Goal: Task Accomplishment & Management: Use online tool/utility

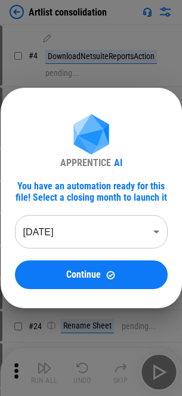
click at [82, 235] on body "Artlist consolidation # 4 DownloadNetsuiteReportsAction pending... # 5 Download…" at bounding box center [91, 198] width 182 height 396
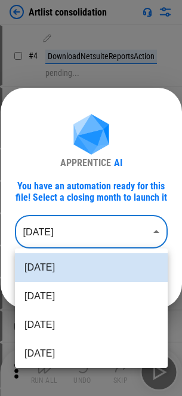
click at [63, 322] on li "[DATE]" at bounding box center [91, 324] width 153 height 29
type input "********"
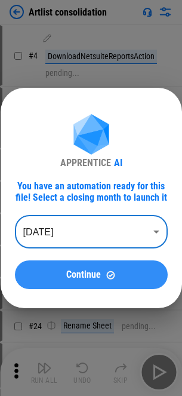
click at [81, 277] on span "Continue" at bounding box center [83, 275] width 35 height 10
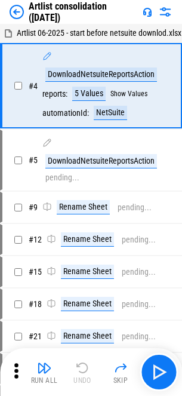
click at [11, 14] on img at bounding box center [17, 12] width 14 height 14
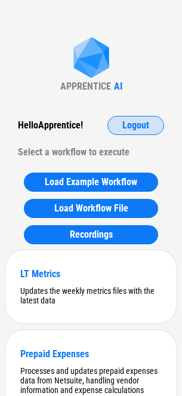
click at [121, 121] on button "Logout" at bounding box center [135, 125] width 57 height 19
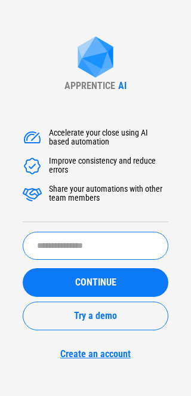
click at [83, 251] on input "text" at bounding box center [96, 246] width 146 height 28
type input "*****"
click at [23, 268] on button "CONTINUE" at bounding box center [96, 282] width 146 height 29
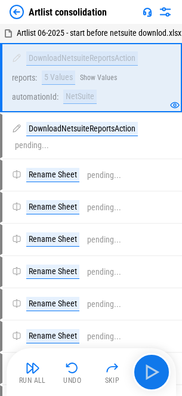
click at [150, 379] on img "button" at bounding box center [151, 371] width 19 height 19
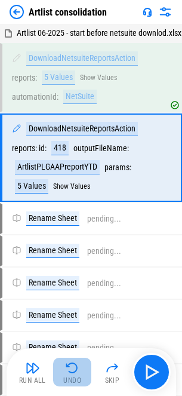
click at [80, 375] on button "Undo" at bounding box center [72, 371] width 38 height 29
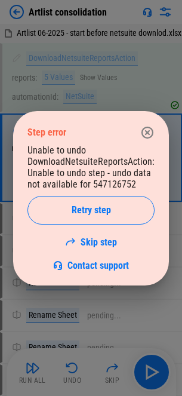
click at [147, 132] on icon "button" at bounding box center [147, 132] width 12 height 12
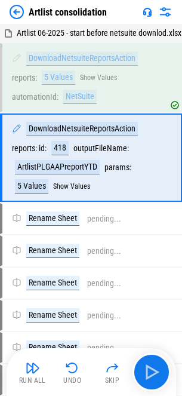
click at [14, 11] on img at bounding box center [17, 12] width 14 height 14
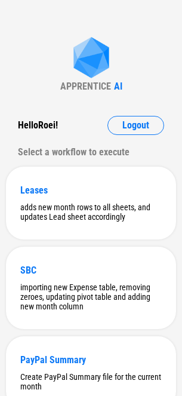
scroll to position [360, 0]
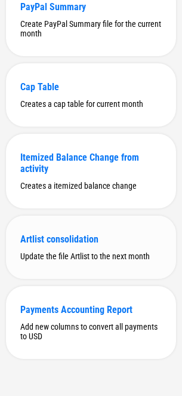
click at [58, 230] on div "Artlist consolidation Update the file Artlist to the next month" at bounding box center [91, 246] width 170 height 63
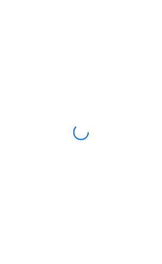
scroll to position [0, 0]
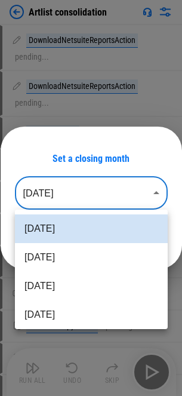
click at [76, 192] on body "Artlist consolidation DownloadNetsuiteReportsAction pending... DownloadNetsuite…" at bounding box center [91, 198] width 182 height 396
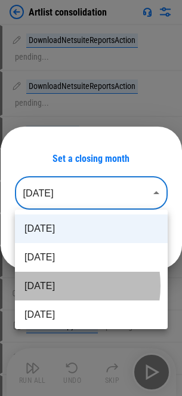
click at [50, 285] on li "[DATE]" at bounding box center [91, 285] width 153 height 29
type input "********"
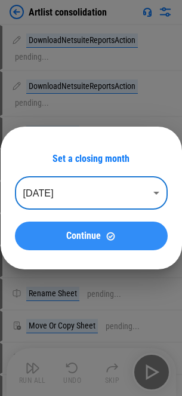
click at [75, 232] on span "Continue" at bounding box center [83, 236] width 35 height 10
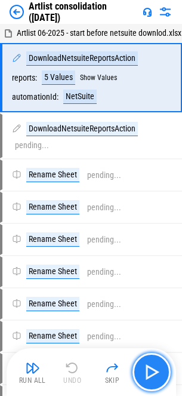
click at [153, 368] on img "button" at bounding box center [151, 371] width 19 height 19
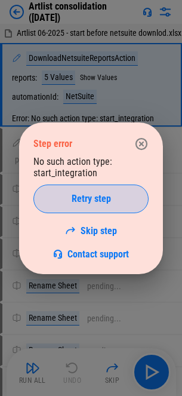
click at [128, 189] on button "Retry step" at bounding box center [90, 198] width 115 height 29
click at [130, 196] on div "Retry step" at bounding box center [90, 199] width 85 height 10
